Goal: Information Seeking & Learning: Learn about a topic

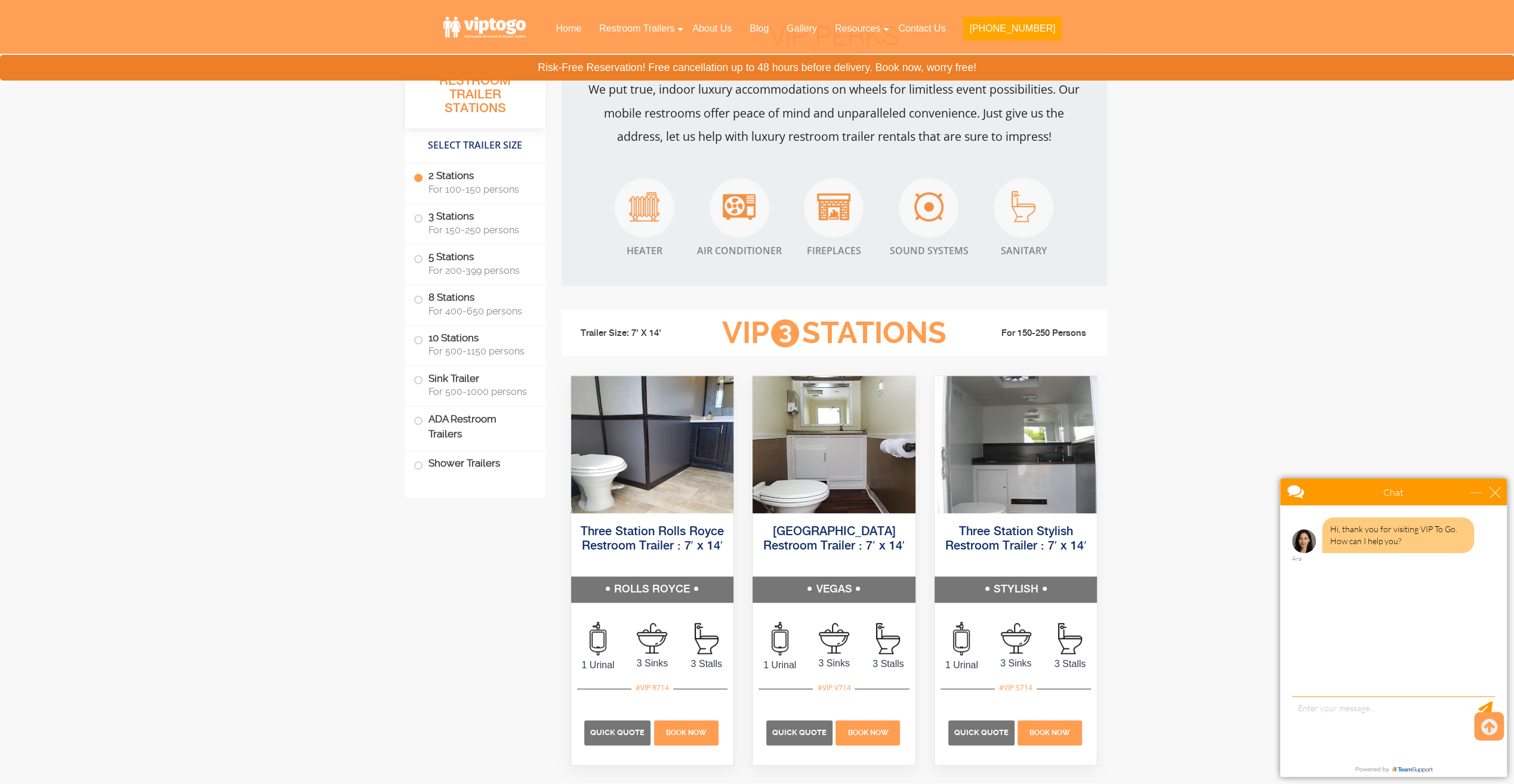
scroll to position [1133, 0]
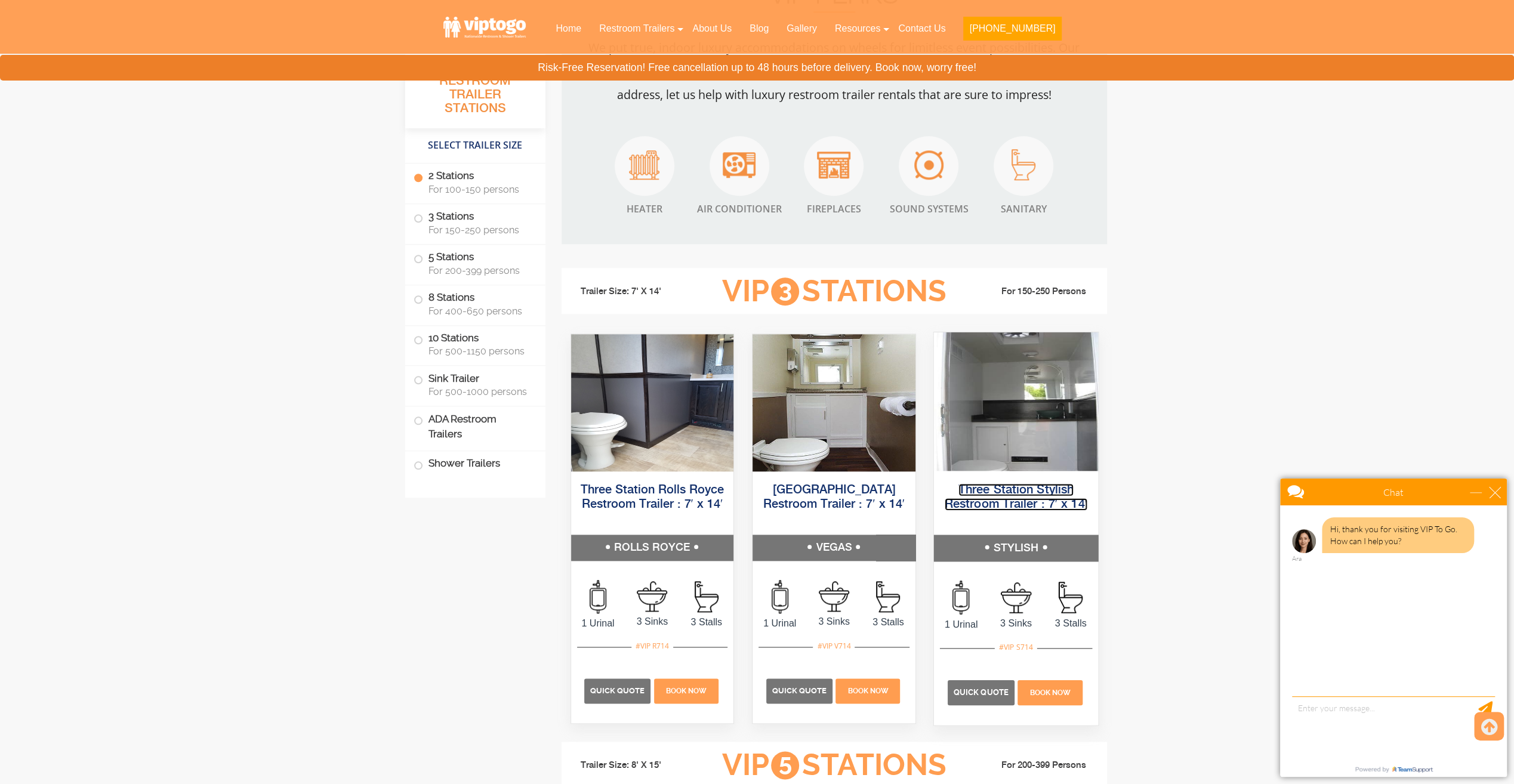
click at [1015, 491] on link "Three Station Stylish Restroom Trailer : 7′ x 14′" at bounding box center [1015, 496] width 142 height 27
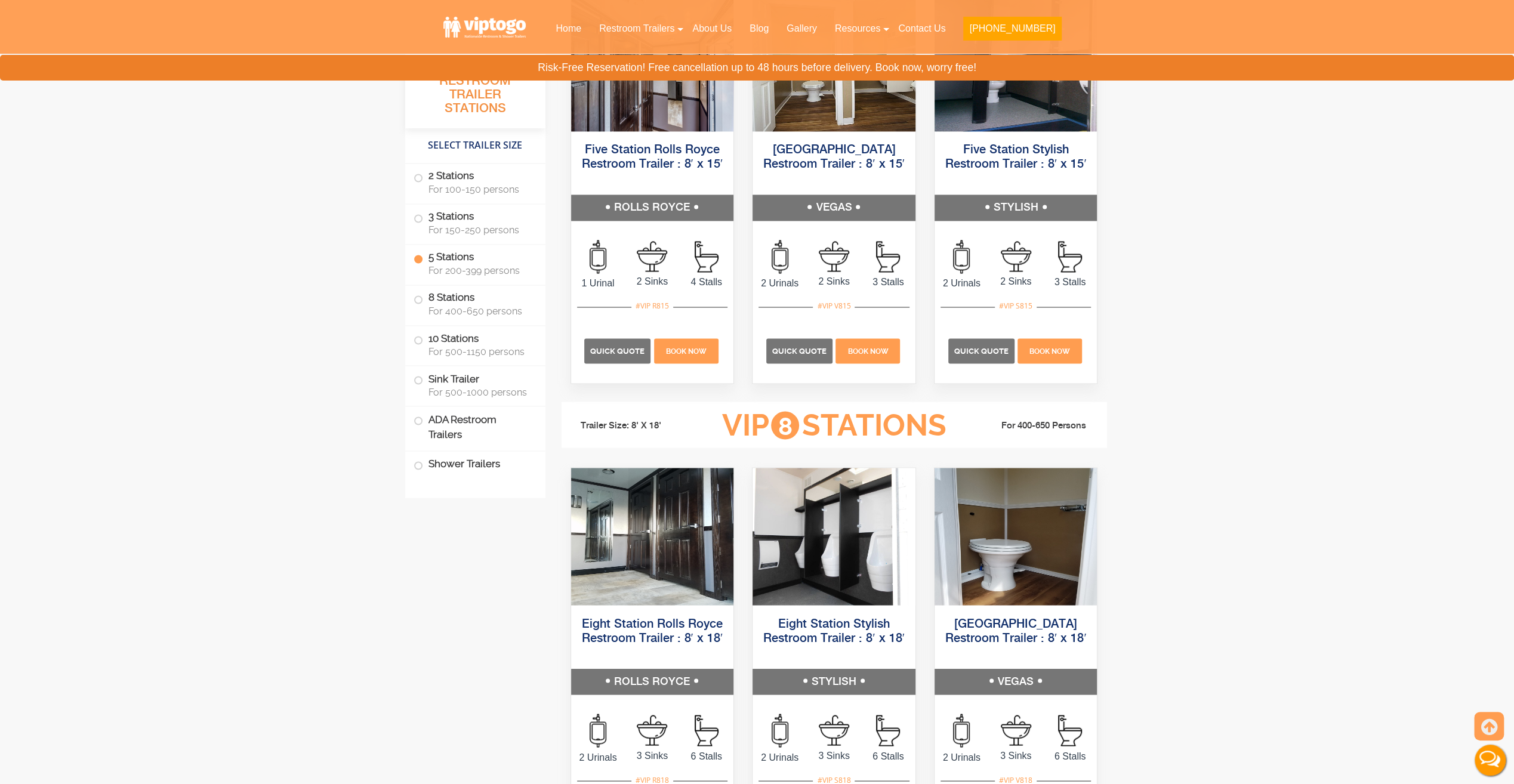
scroll to position [1968, 0]
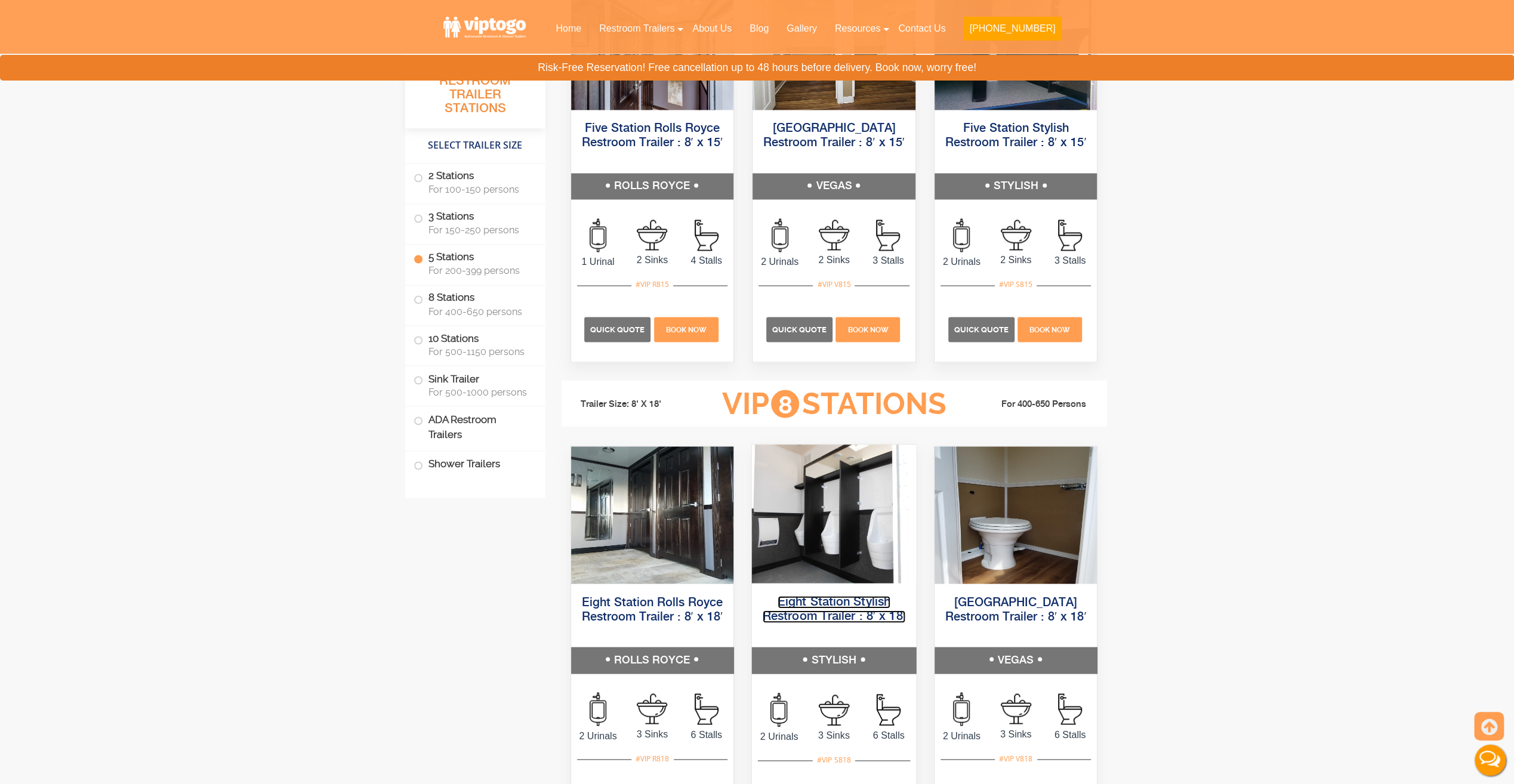
click at [836, 603] on link "Eight Station Stylish Restroom Trailer : 8′ x 18′" at bounding box center [833, 608] width 142 height 27
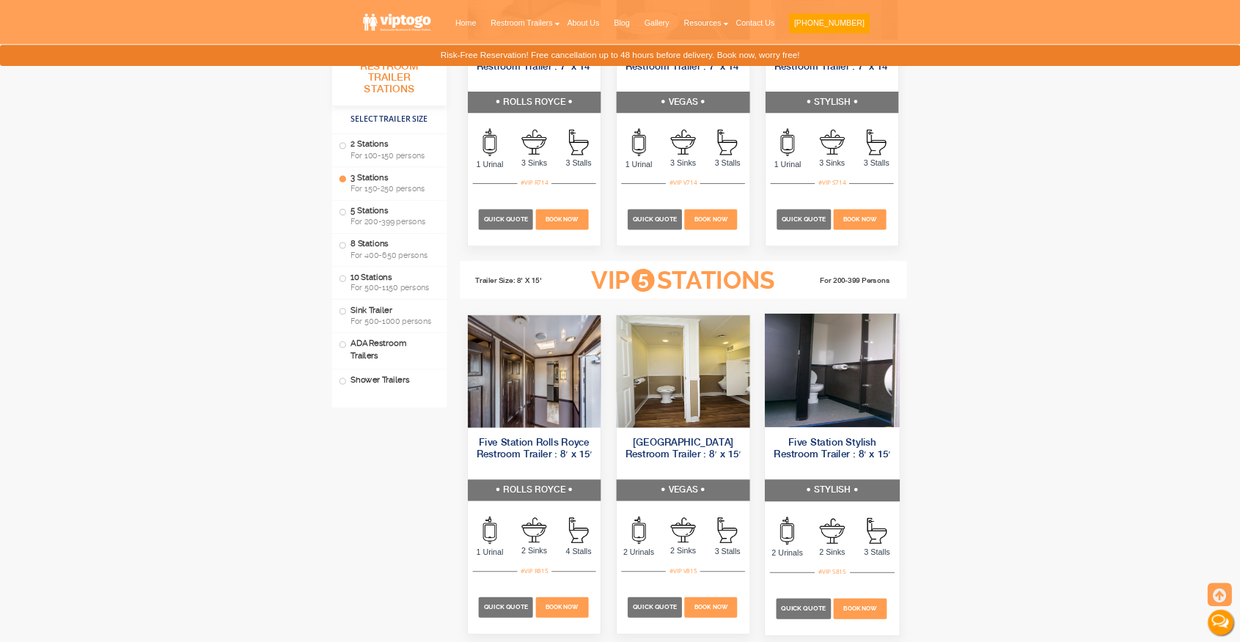
scroll to position [1907, 0]
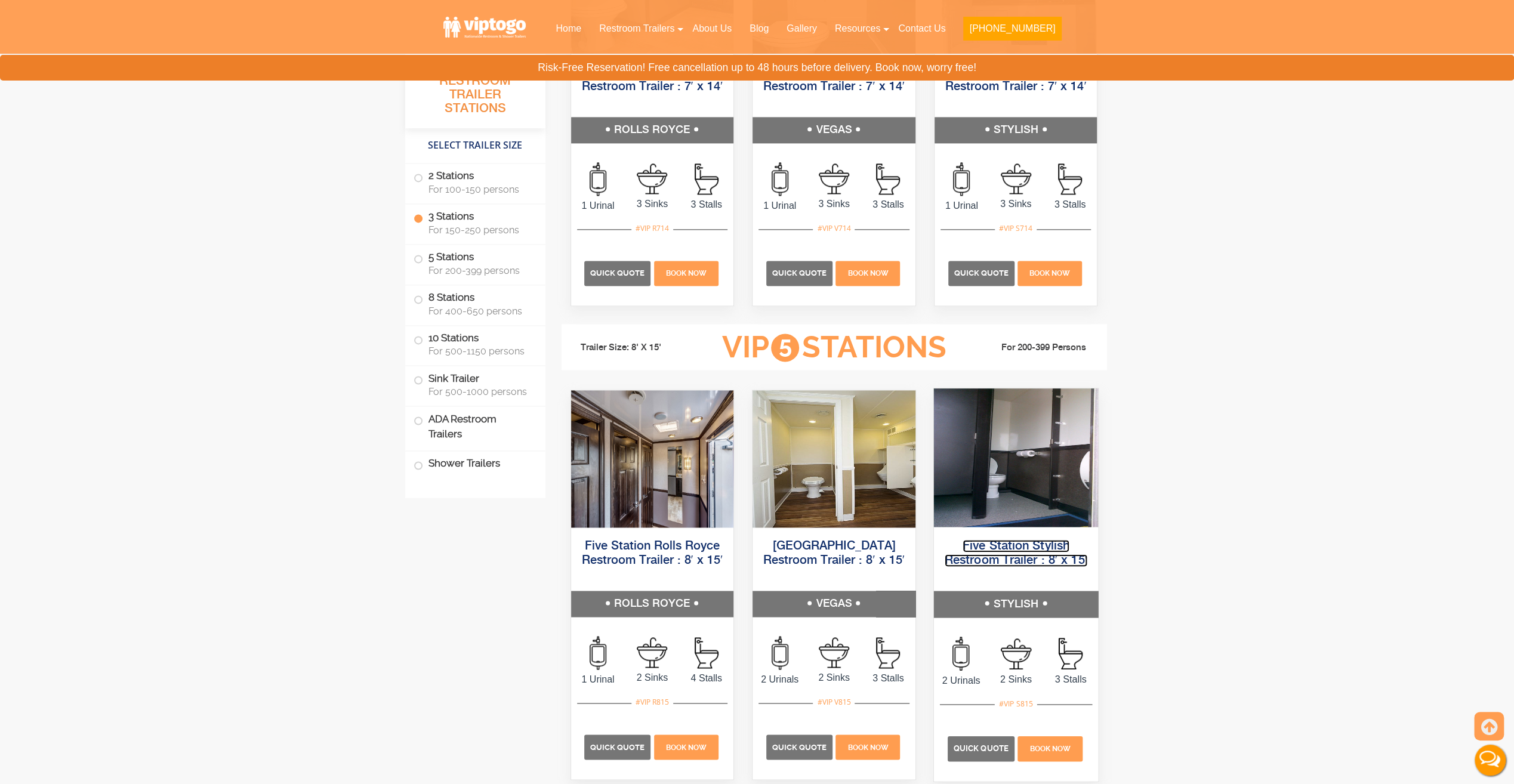
click at [1027, 545] on link "Five Station Stylish Restroom Trailer : 8′ x 15′" at bounding box center [1015, 552] width 142 height 27
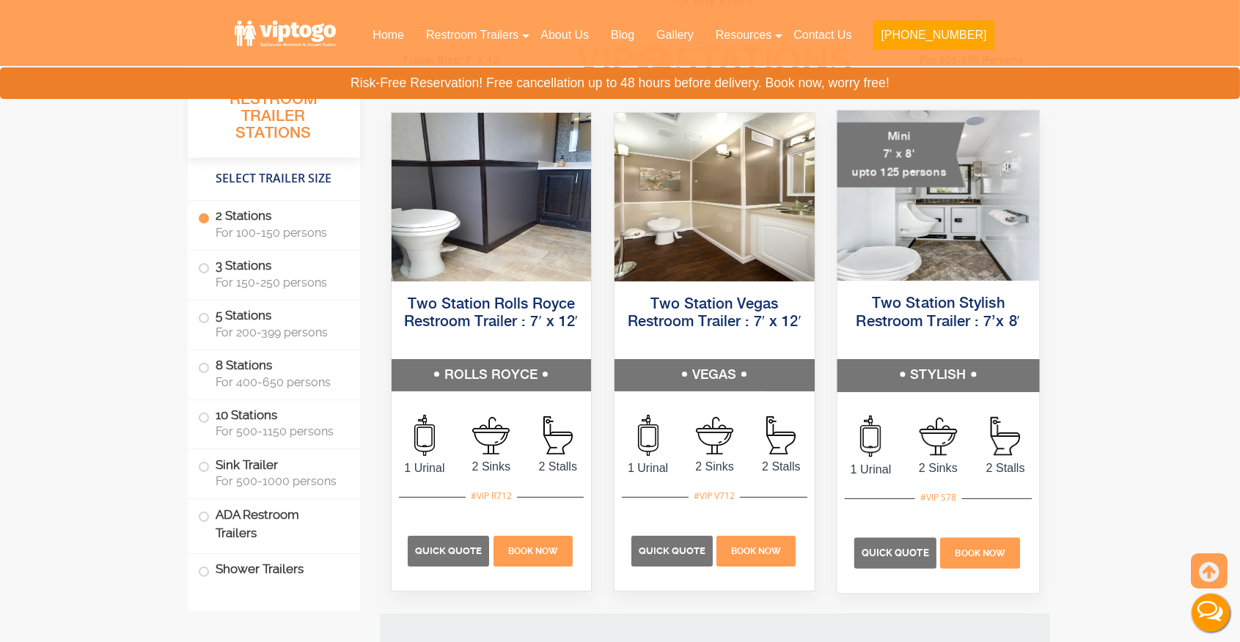
scroll to position [733, 0]
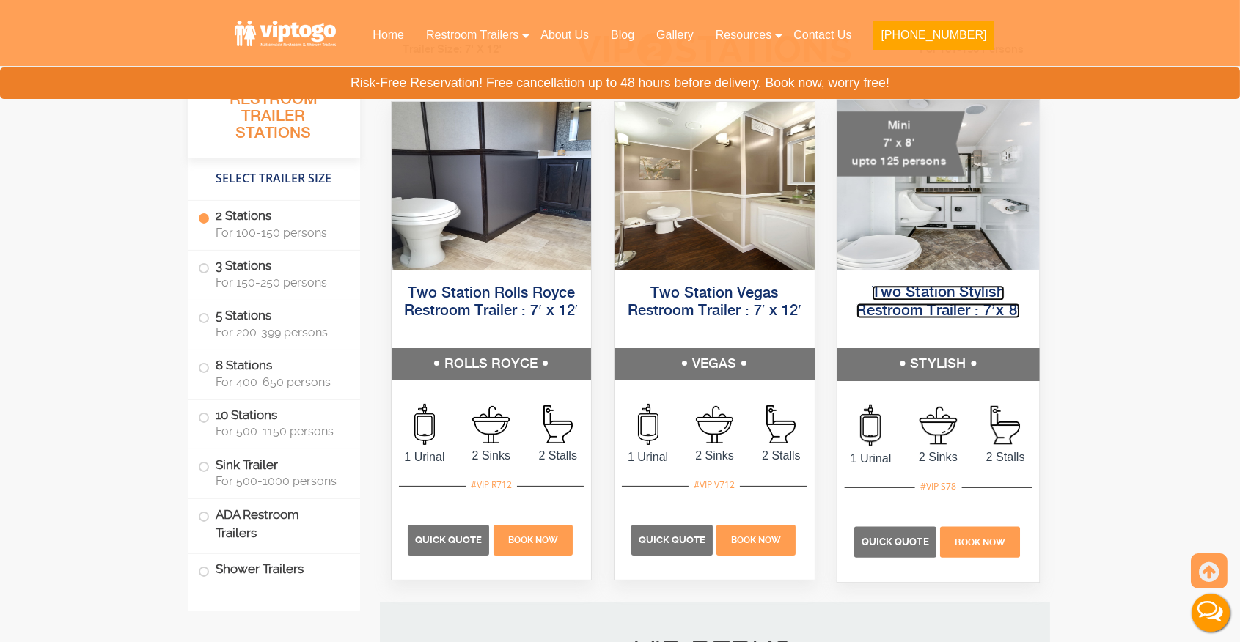
click at [909, 287] on link "Two Station Stylish Restroom Trailer : 7’x 8′" at bounding box center [938, 301] width 164 height 33
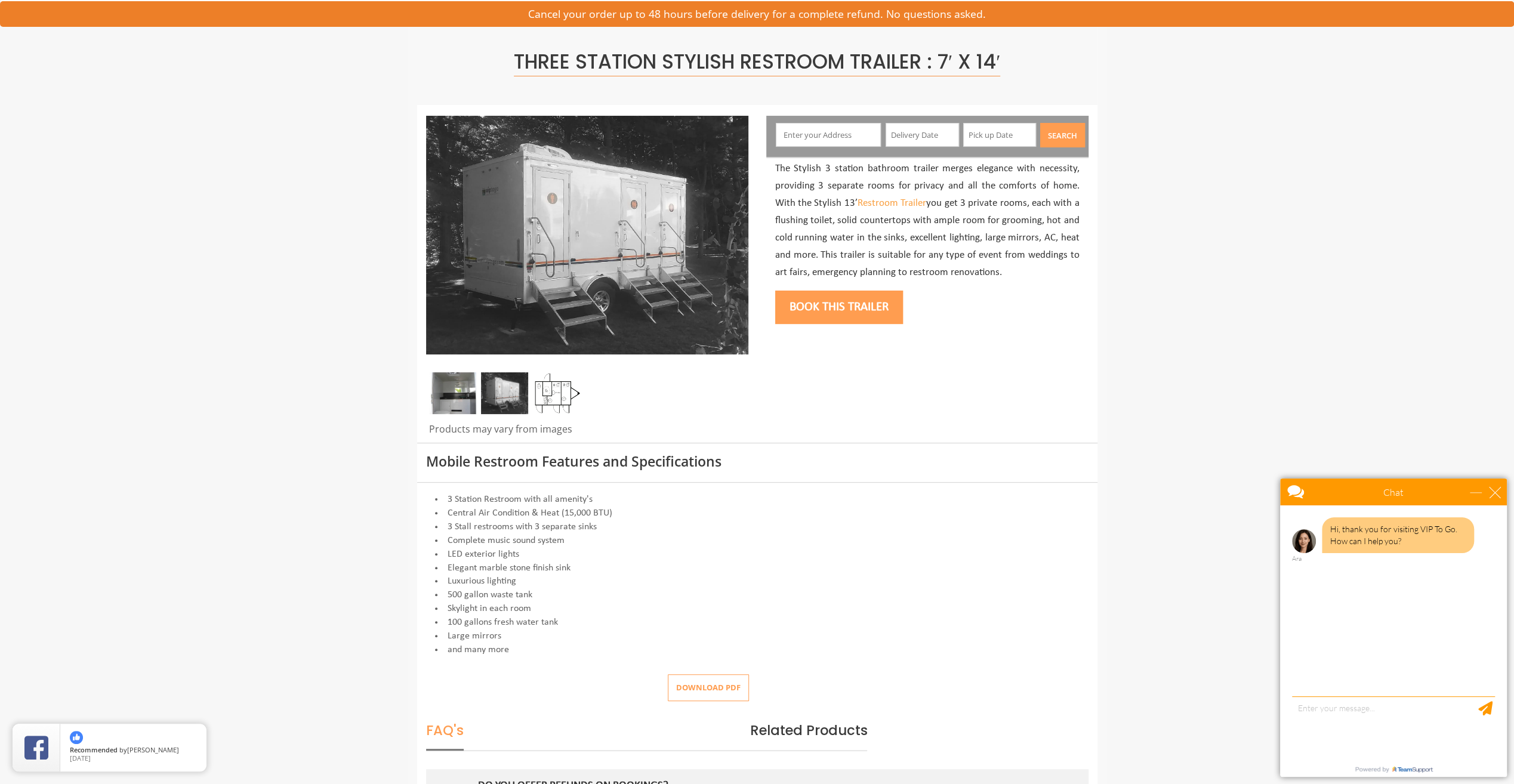
scroll to position [120, 0]
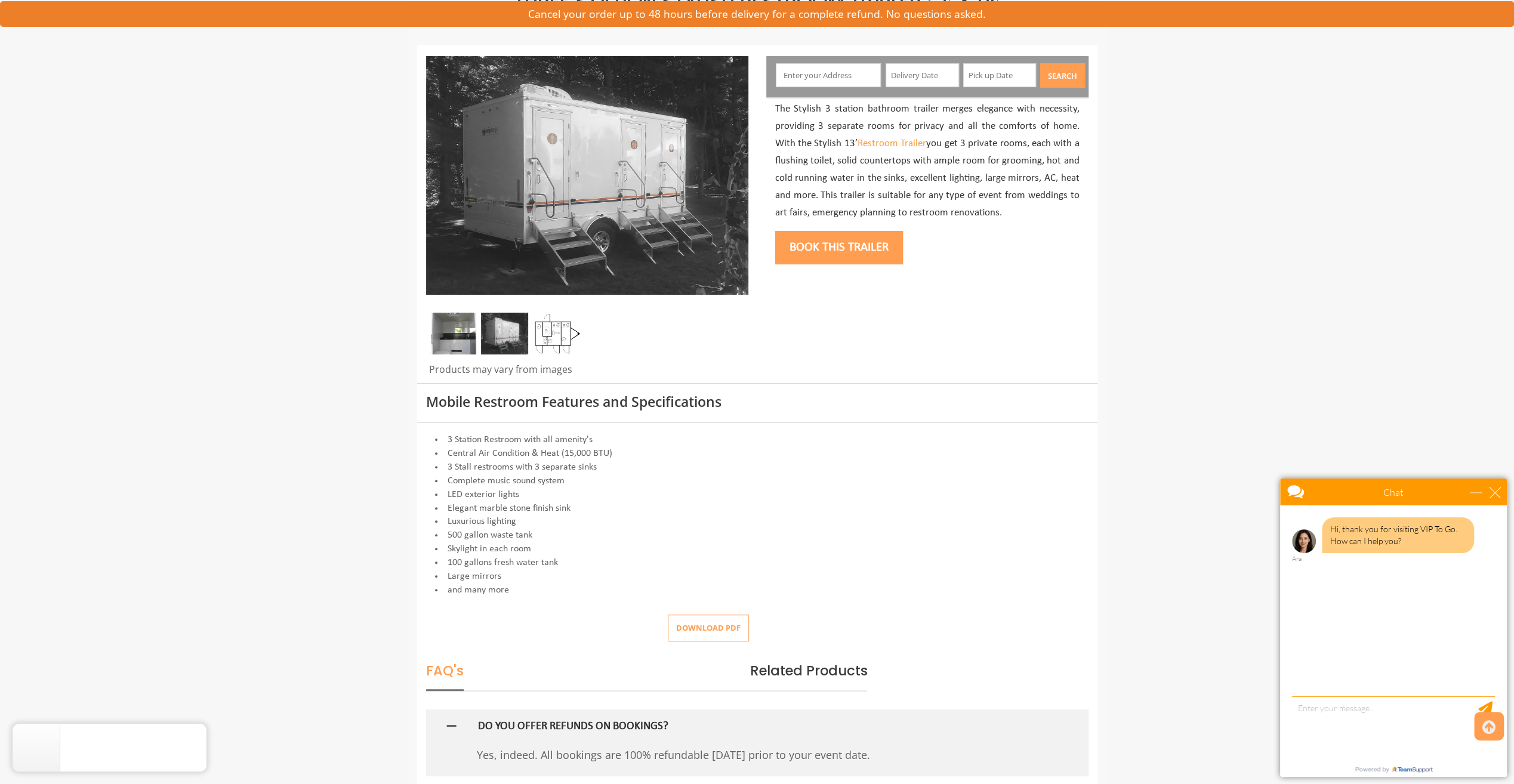
click at [706, 625] on button "Download pdf" at bounding box center [709, 627] width 81 height 27
click at [1496, 492] on div "close" at bounding box center [1494, 492] width 12 height 12
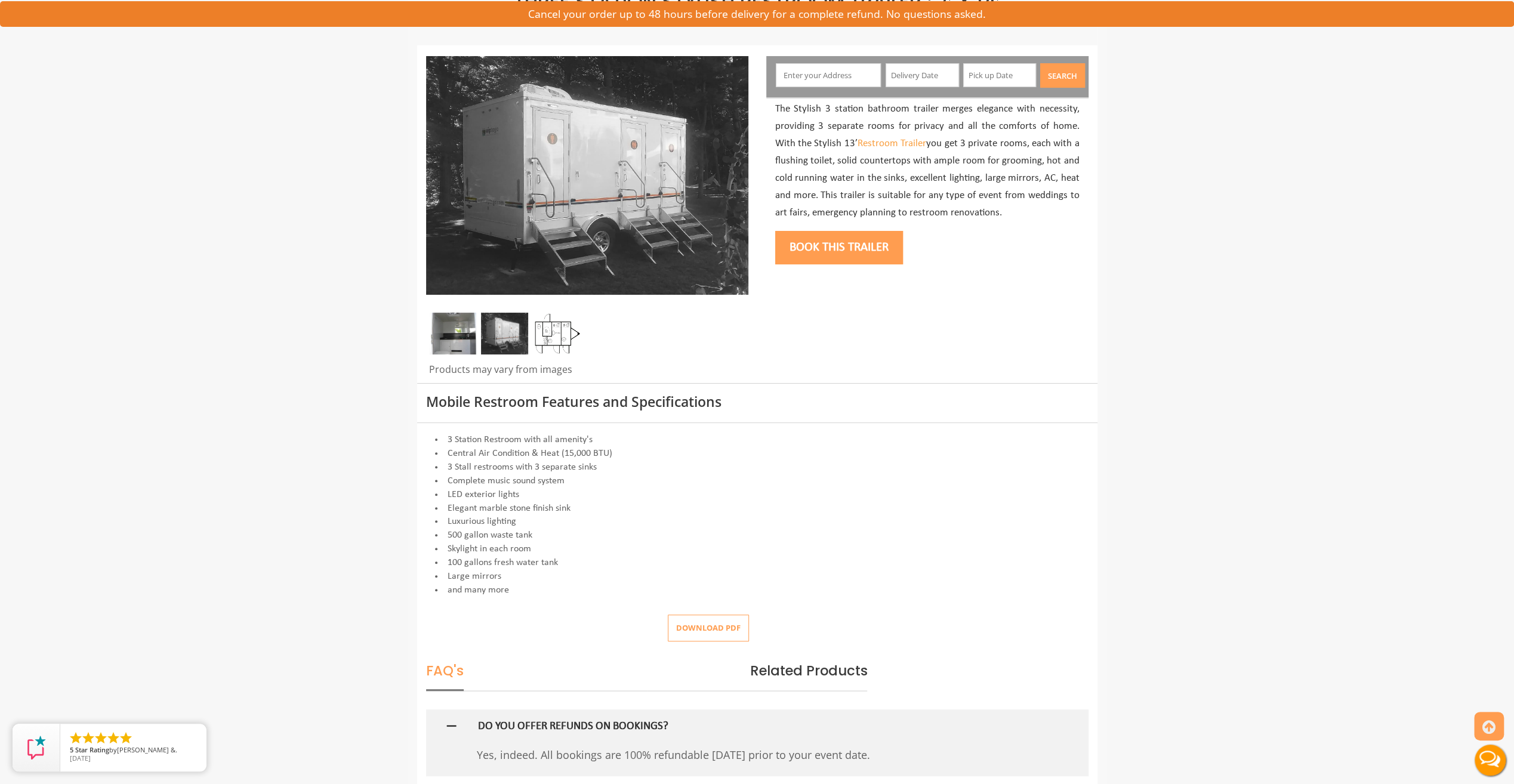
scroll to position [0, 0]
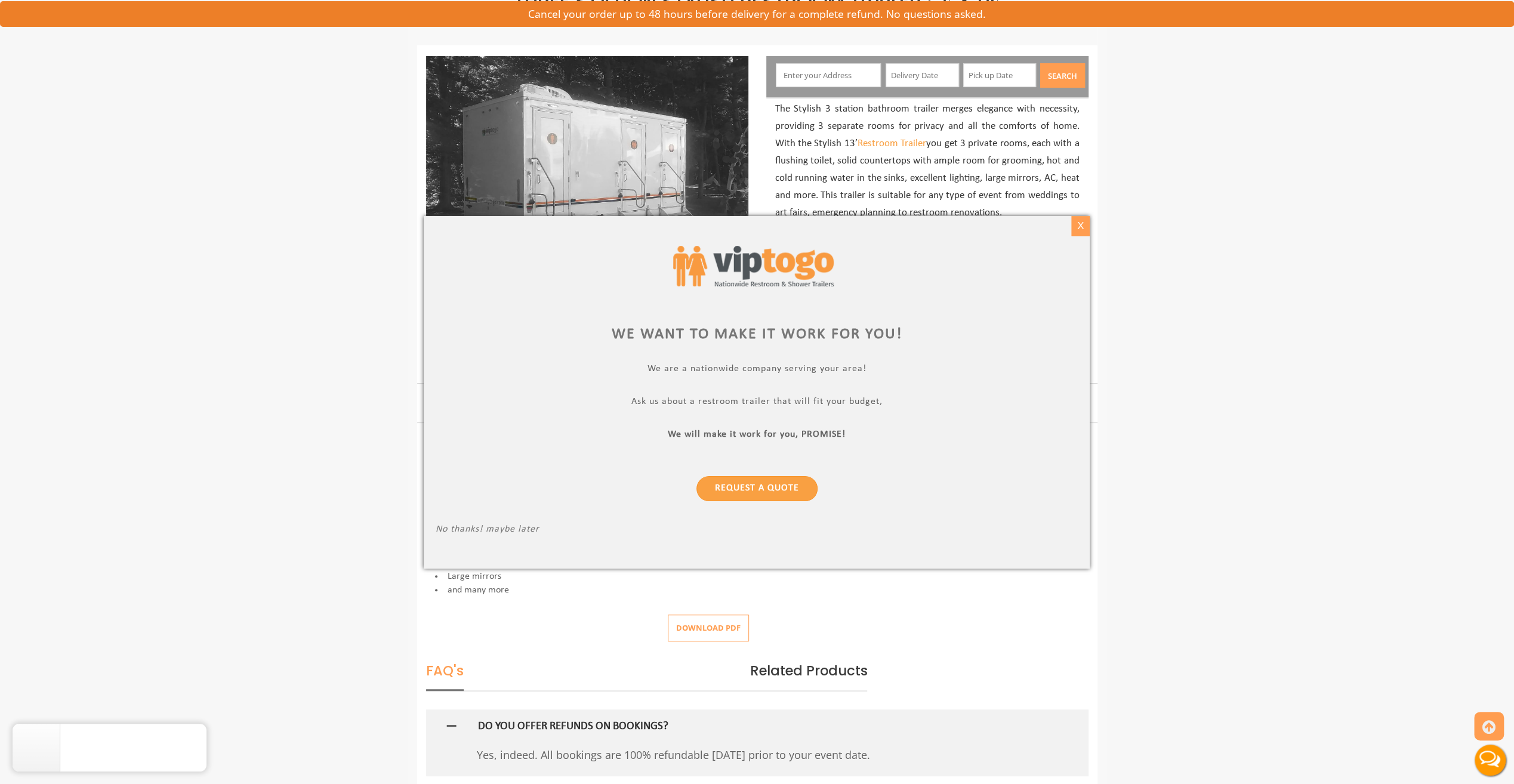
click at [1076, 222] on div "X" at bounding box center [1080, 225] width 19 height 20
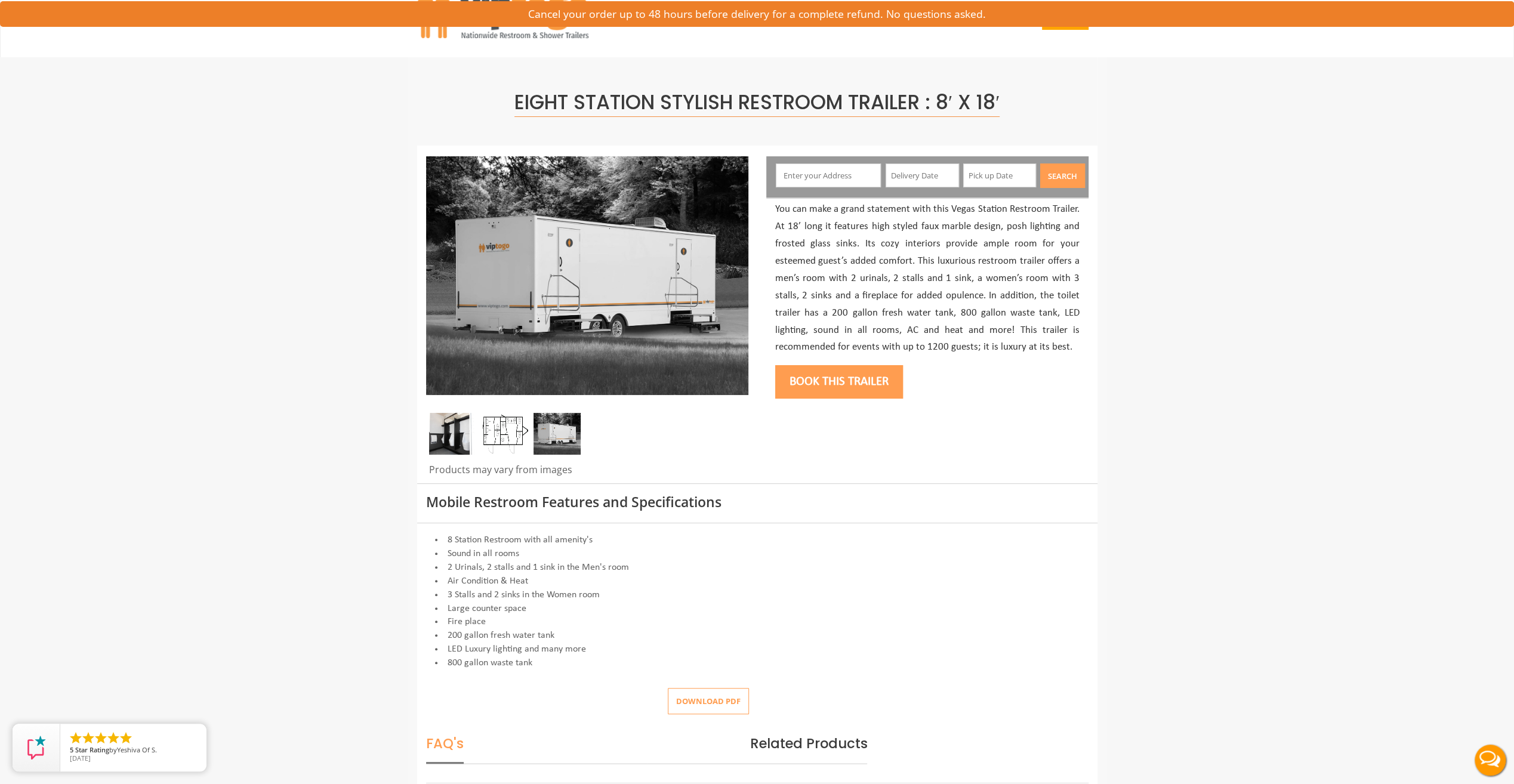
scroll to position [59, 0]
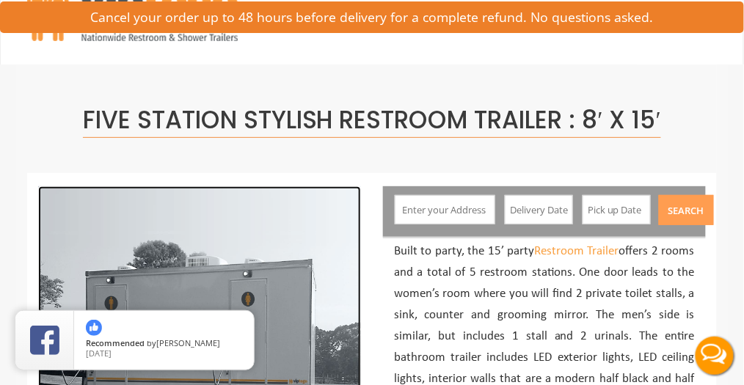
drag, startPoint x: 332, startPoint y: 312, endPoint x: 348, endPoint y: 222, distance: 90.8
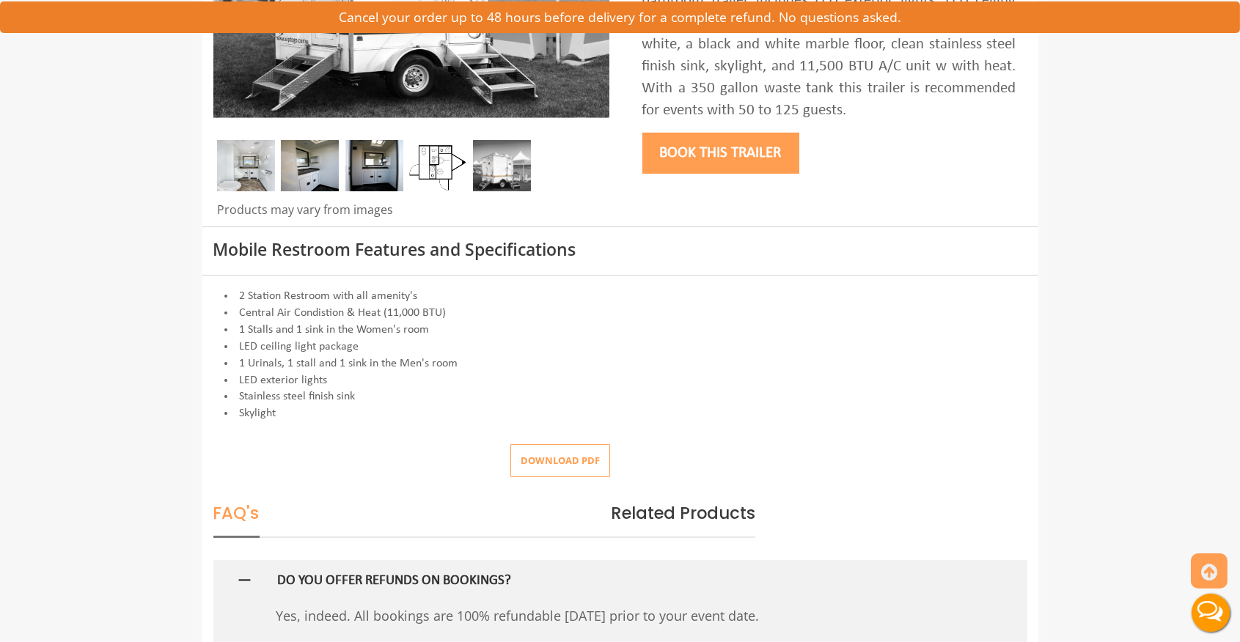
scroll to position [391, 0]
click at [573, 452] on button "Download pdf" at bounding box center [560, 460] width 100 height 33
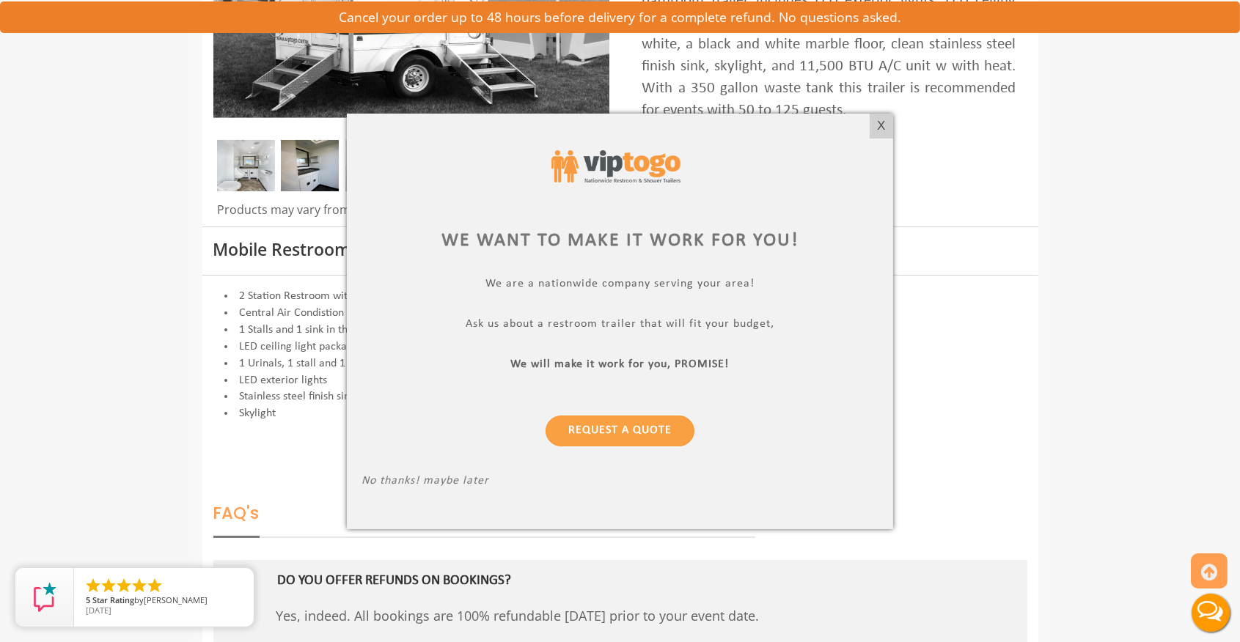
scroll to position [0, 0]
click at [885, 126] on div "X" at bounding box center [881, 126] width 23 height 25
